Goal: Check status: Check status

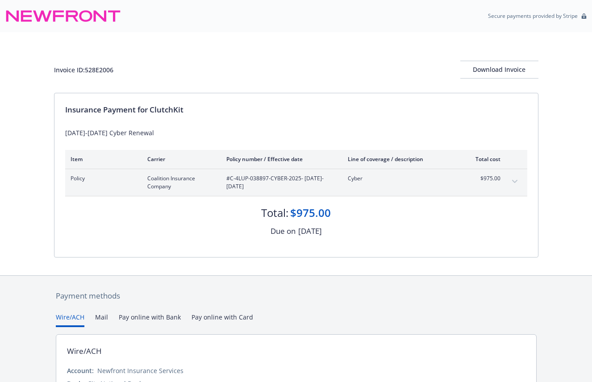
scroll to position [78, 0]
